Goal: Task Accomplishment & Management: Manage account settings

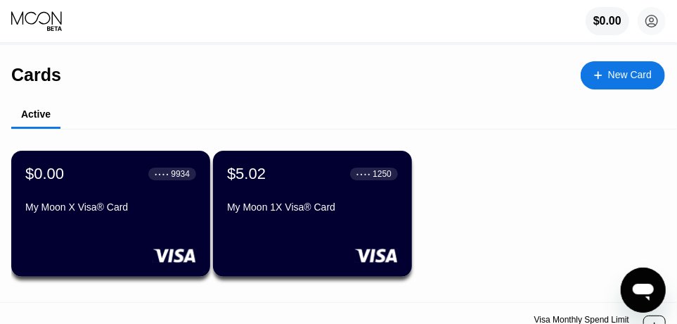
click at [120, 200] on div "$0.00 ● ● ● ● 9934 My Moon X Visa® Card" at bounding box center [110, 191] width 171 height 53
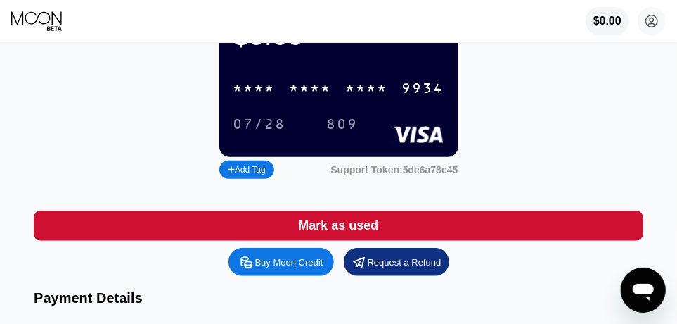
scroll to position [93, 0]
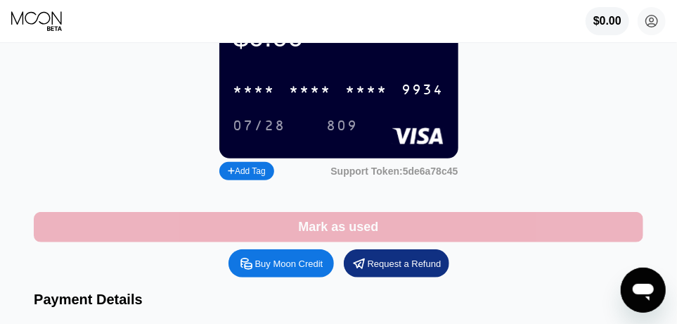
click at [370, 231] on div "Mark as used" at bounding box center [338, 227] width 80 height 16
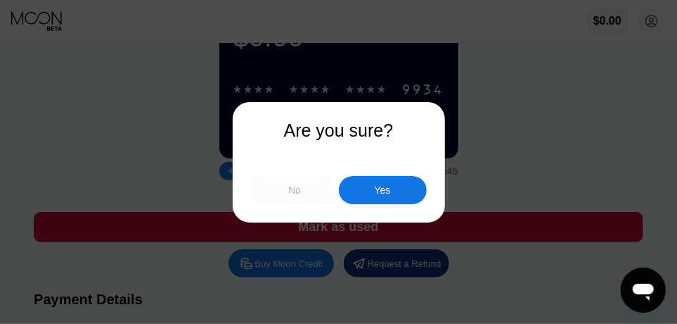
click at [283, 188] on div "No" at bounding box center [295, 190] width 88 height 28
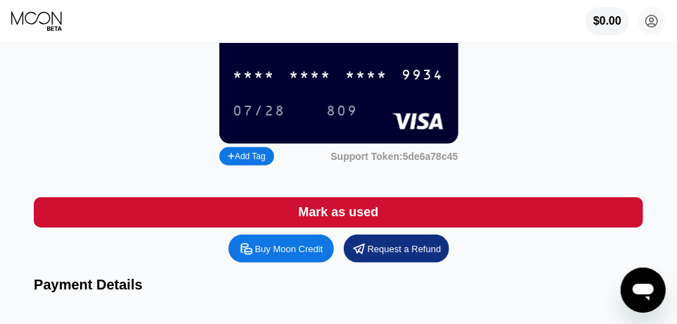
scroll to position [114, 0]
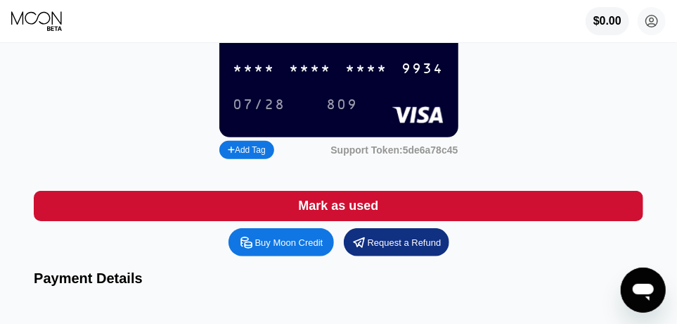
click at [333, 214] on div "Mark as used" at bounding box center [338, 206] width 80 height 16
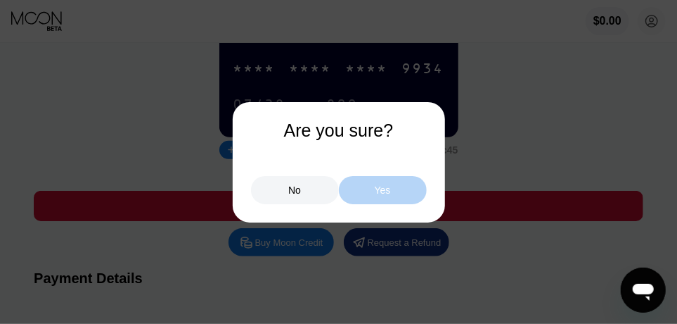
click at [397, 184] on div "Yes" at bounding box center [383, 190] width 88 height 28
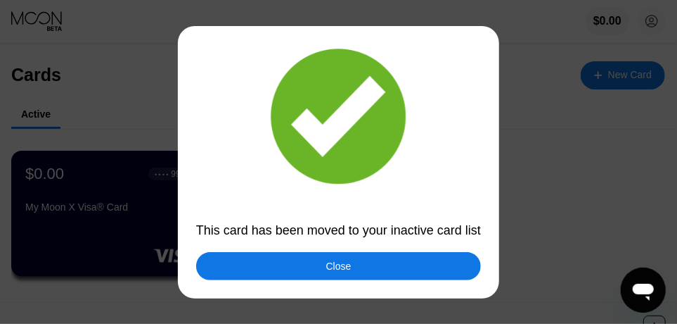
drag, startPoint x: 686, startPoint y: 101, endPoint x: 666, endPoint y: 111, distance: 23.0
click at [666, 111] on div at bounding box center [344, 162] width 689 height 324
click at [336, 267] on div "Close" at bounding box center [338, 265] width 25 height 11
